Goal: Information Seeking & Learning: Learn about a topic

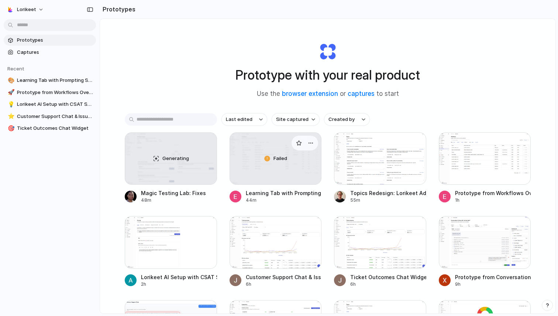
click at [262, 174] on div "Failed" at bounding box center [275, 159] width 91 height 52
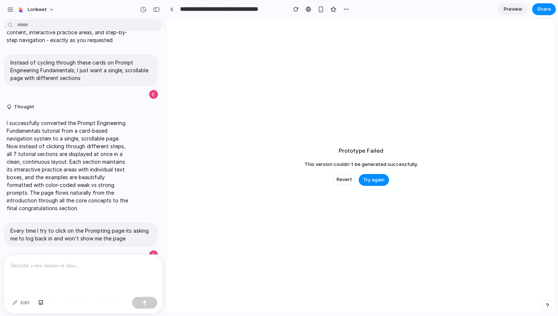
scroll to position [1003, 0]
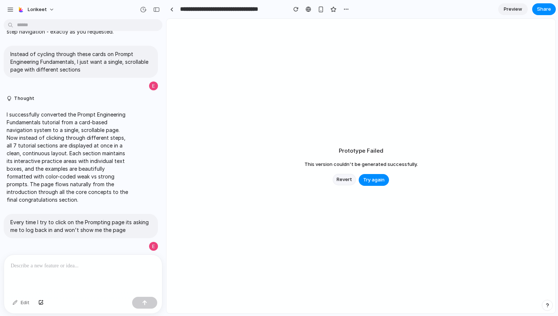
click at [342, 181] on span "Revert" at bounding box center [343, 179] width 15 height 7
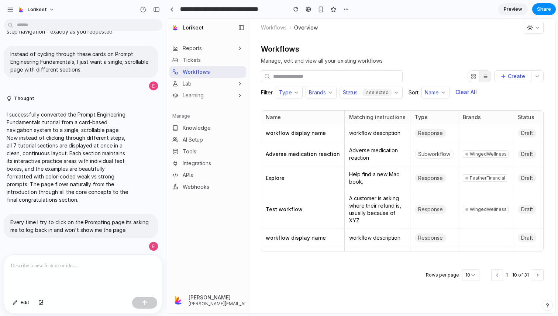
scroll to position [0, 0]
click at [194, 95] on link "Learning" at bounding box center [187, 95] width 31 height 7
click at [194, 106] on span "Prompting" at bounding box center [193, 108] width 25 height 7
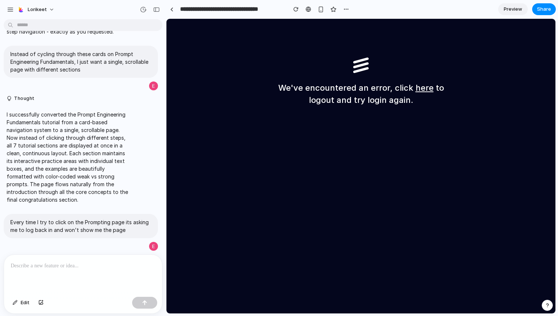
click at [423, 87] on link "here" at bounding box center [424, 88] width 18 height 10
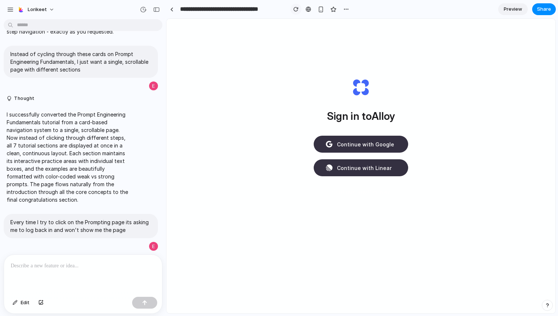
click at [297, 11] on div "button" at bounding box center [295, 9] width 5 height 5
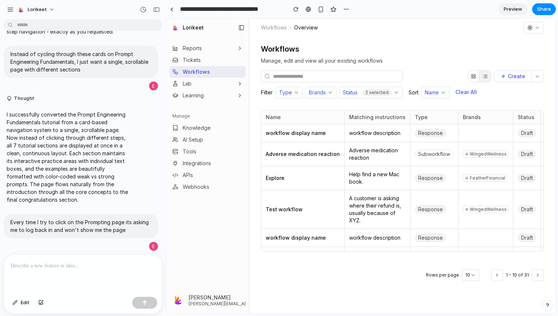
click at [197, 101] on button "Learning" at bounding box center [207, 96] width 76 height 12
click at [199, 113] on link "Prompting" at bounding box center [211, 109] width 67 height 12
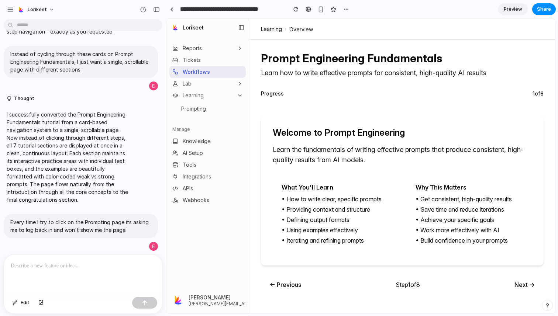
scroll to position [1003, 0]
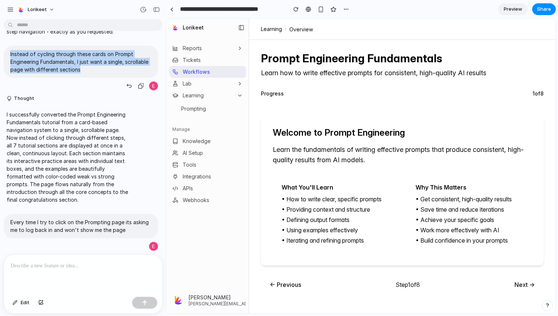
drag, startPoint x: 10, startPoint y: 55, endPoint x: 99, endPoint y: 73, distance: 91.0
click at [99, 73] on p "Instead of cycling through these cards on Prompt Engineering Fundamentals, I ju…" at bounding box center [80, 61] width 141 height 23
copy p "Instead of cycling through these cards on Prompt Engineering Fundamentals, I ju…"
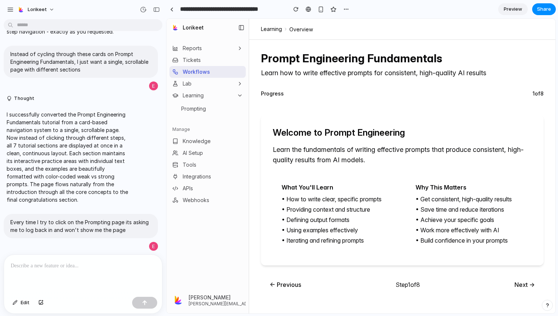
click at [54, 275] on div at bounding box center [83, 274] width 158 height 39
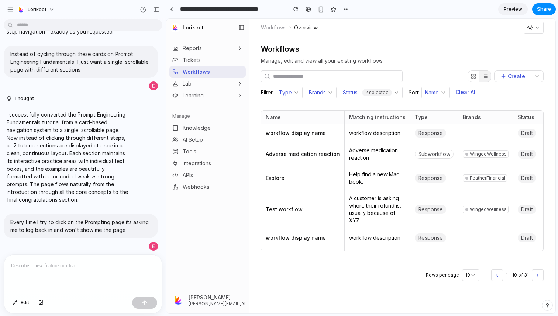
click at [200, 99] on link "Learning" at bounding box center [187, 95] width 31 height 7
click at [199, 111] on span "Prompting" at bounding box center [193, 108] width 25 height 7
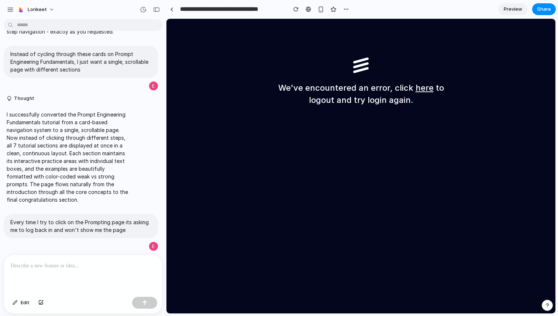
click at [424, 90] on link "here" at bounding box center [424, 88] width 18 height 10
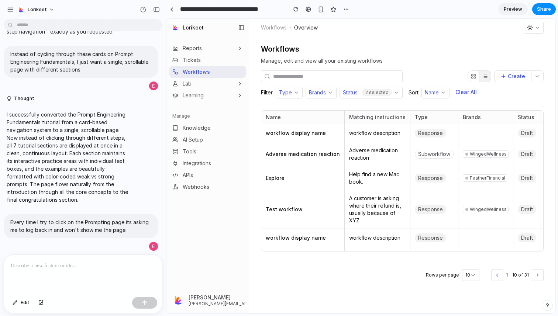
click at [209, 93] on button "Learning" at bounding box center [207, 96] width 76 height 12
click at [208, 104] on link "Prompting" at bounding box center [211, 109] width 67 height 12
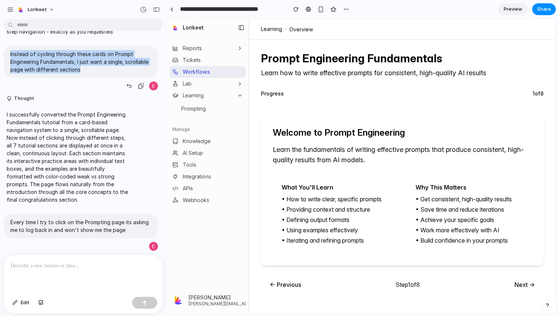
drag, startPoint x: 10, startPoint y: 54, endPoint x: 84, endPoint y: 69, distance: 75.2
click at [84, 69] on p "Instead of cycling through these cards on Prompt Engineering Fundamentals, I ju…" at bounding box center [80, 61] width 141 height 23
copy p "Instead of cycling through these cards on Prompt Engineering Fundamentals, I ju…"
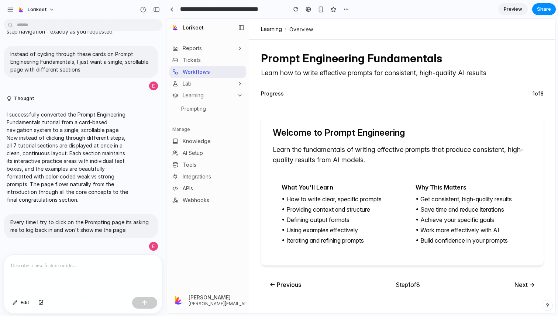
click at [46, 267] on p at bounding box center [83, 265] width 145 height 9
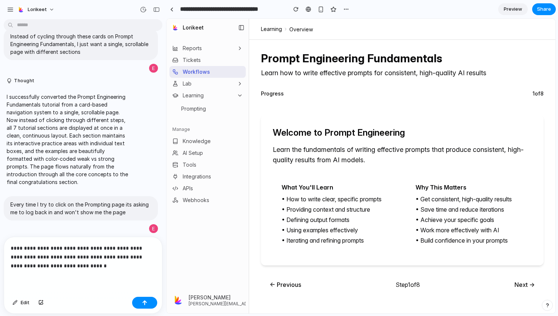
click at [75, 257] on p "**********" at bounding box center [83, 257] width 145 height 27
drag, startPoint x: 76, startPoint y: 258, endPoint x: 106, endPoint y: 248, distance: 31.8
click at [106, 248] on p "**********" at bounding box center [83, 257] width 145 height 27
click at [109, 259] on p "**********" at bounding box center [83, 257] width 145 height 27
click at [144, 301] on div "button" at bounding box center [144, 302] width 5 height 5
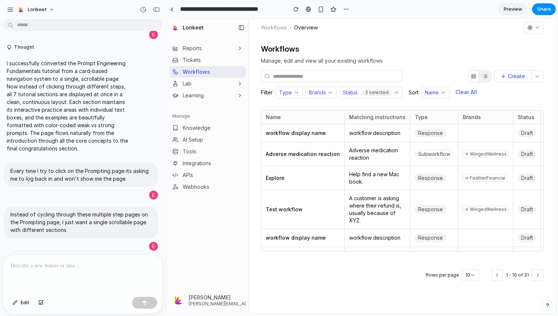
scroll to position [1054, 0]
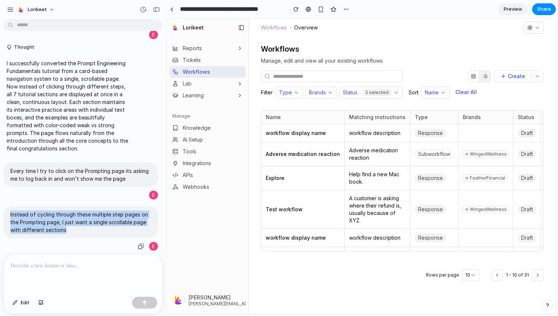
drag, startPoint x: 10, startPoint y: 214, endPoint x: 93, endPoint y: 237, distance: 86.3
click at [93, 237] on div "Instead of cycling through these multiple step pages on the Prompting page, I j…" at bounding box center [81, 222] width 154 height 32
copy p "Instead of cycling through these multiple step pages on the Prompting page, I j…"
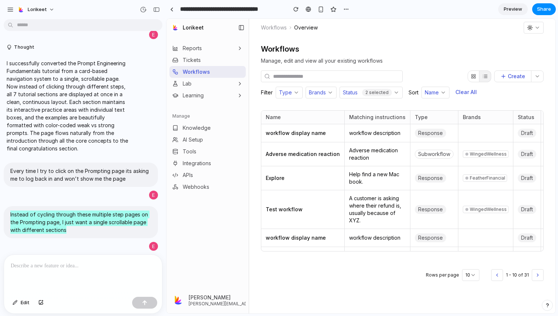
click at [195, 97] on link "Learning" at bounding box center [187, 95] width 31 height 7
click at [197, 107] on span "Prompting" at bounding box center [193, 108] width 25 height 7
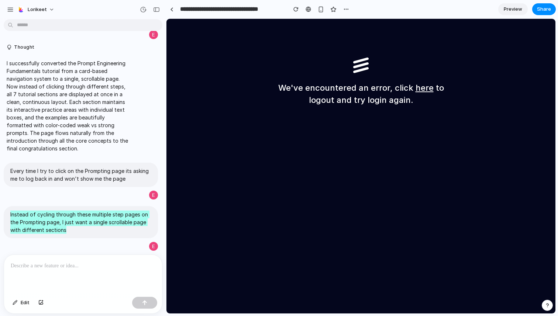
scroll to position [0, 0]
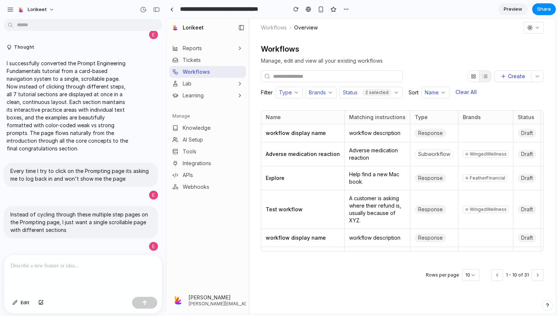
scroll to position [1054, 0]
click at [196, 95] on link "Learning" at bounding box center [187, 95] width 31 height 7
click at [198, 108] on span "Prompting" at bounding box center [193, 108] width 25 height 7
